Goal: Task Accomplishment & Management: Manage account settings

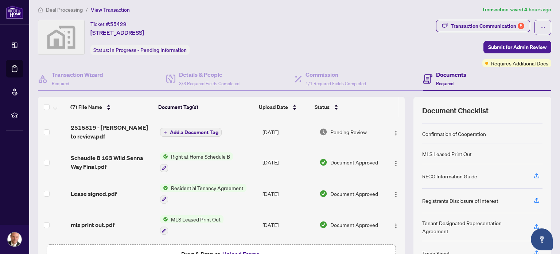
click at [446, 173] on div "RECO Information Guide" at bounding box center [449, 176] width 55 height 8
click at [534, 172] on icon "button" at bounding box center [537, 175] width 7 height 7
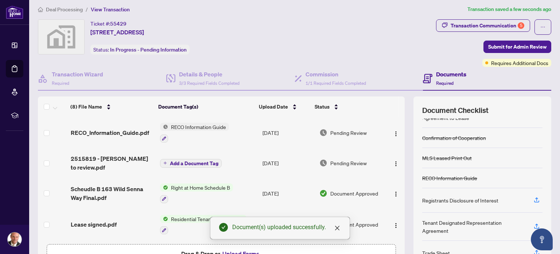
scroll to position [4, 0]
click at [534, 197] on icon "button" at bounding box center [537, 199] width 7 height 7
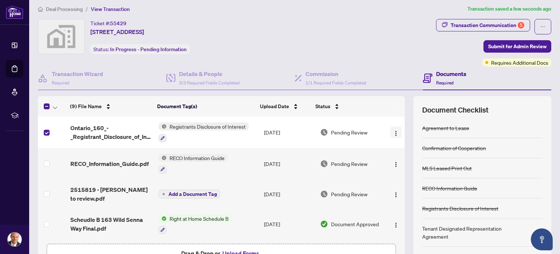
click at [393, 131] on img "button" at bounding box center [396, 133] width 6 height 6
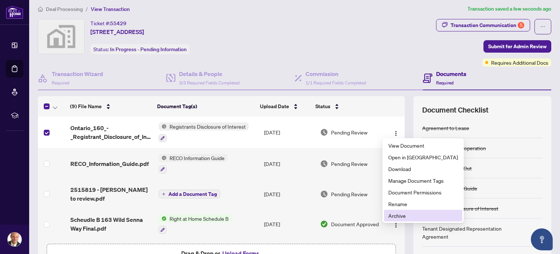
click at [402, 214] on span "Archive" at bounding box center [424, 215] width 70 height 8
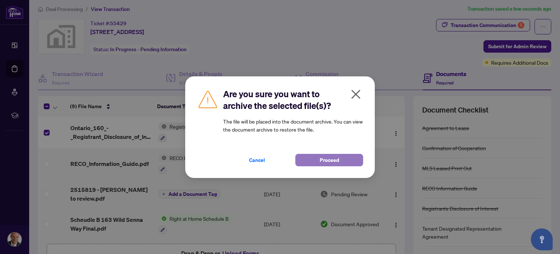
click at [313, 159] on button "Proceed" at bounding box center [329, 160] width 68 height 12
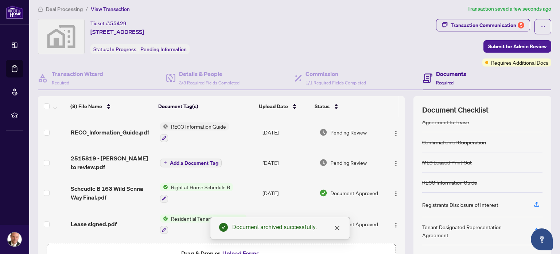
scroll to position [11, 0]
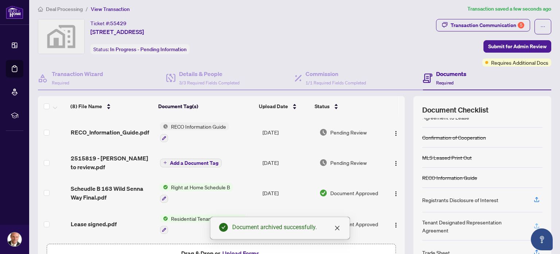
click at [536, 224] on icon "button" at bounding box center [537, 225] width 3 height 4
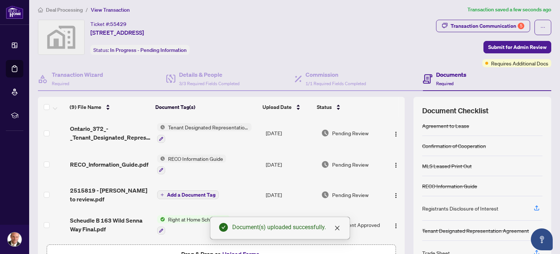
scroll to position [0, 0]
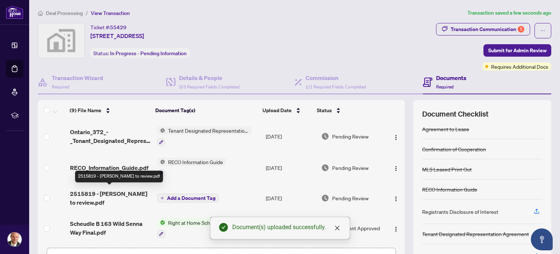
click at [84, 191] on span "2515819 - [PERSON_NAME] to review.pdf" at bounding box center [110, 198] width 81 height 18
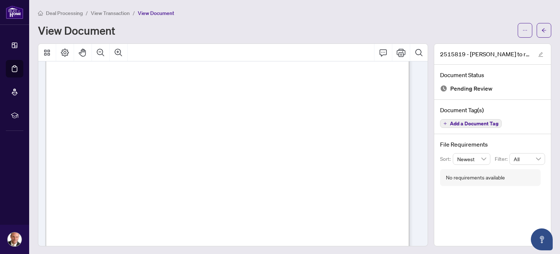
scroll to position [61, 0]
